Goal: Information Seeking & Learning: Learn about a topic

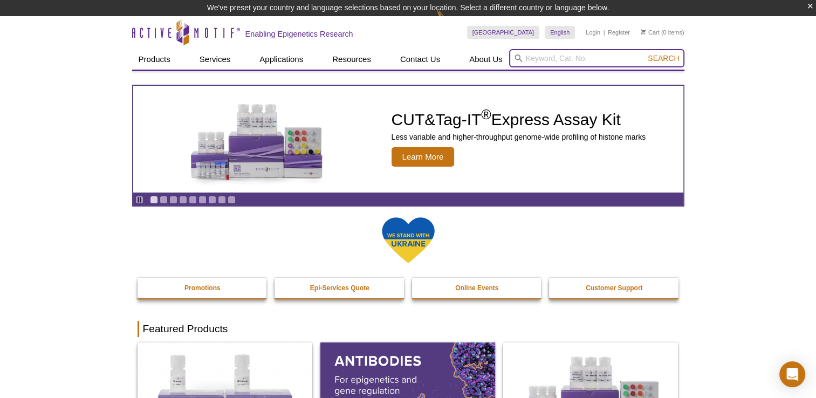
click at [627, 51] on input "search" at bounding box center [596, 58] width 175 height 18
type input "53155"
click at [671, 62] on button "Search" at bounding box center [663, 58] width 38 height 10
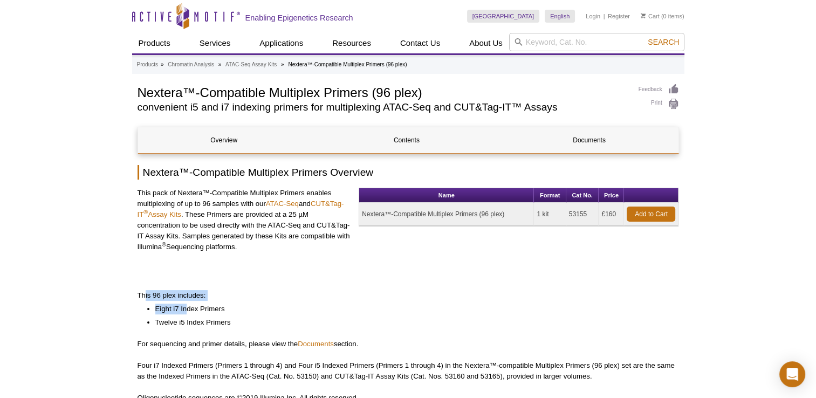
drag, startPoint x: 146, startPoint y: 298, endPoint x: 186, endPoint y: 314, distance: 42.9
drag, startPoint x: 186, startPoint y: 314, endPoint x: 150, endPoint y: 331, distance: 39.3
drag, startPoint x: 136, startPoint y: 295, endPoint x: 231, endPoint y: 320, distance: 98.7
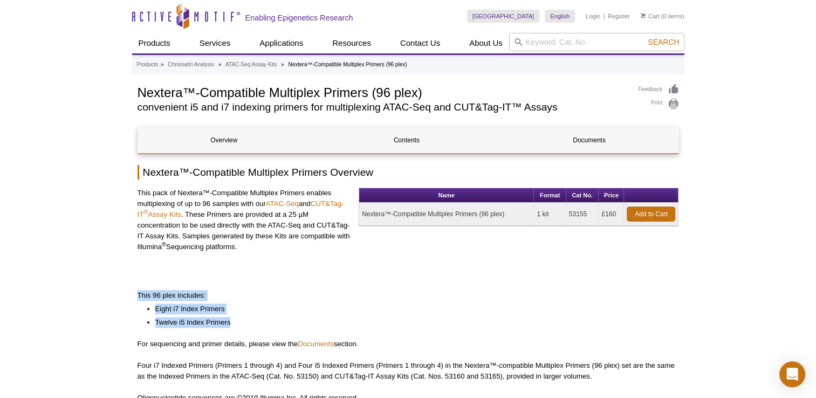
drag, startPoint x: 231, startPoint y: 320, endPoint x: 201, endPoint y: 325, distance: 30.6
click at [201, 325] on li "Twelve i5 Index Primers" at bounding box center [411, 322] width 513 height 11
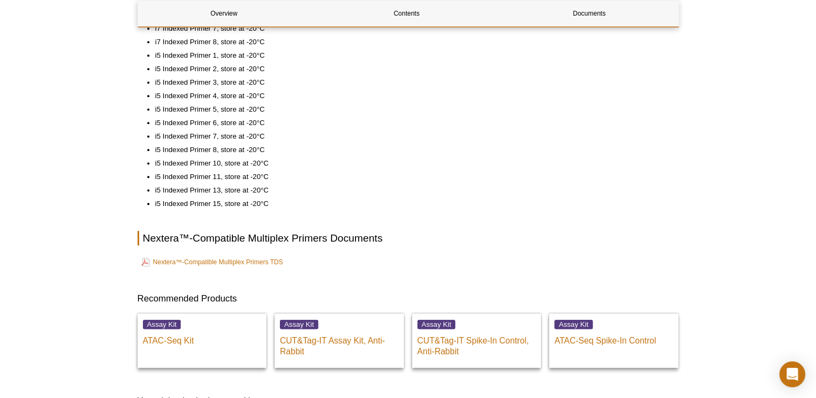
scroll to position [522, 0]
